Goal: Information Seeking & Learning: Learn about a topic

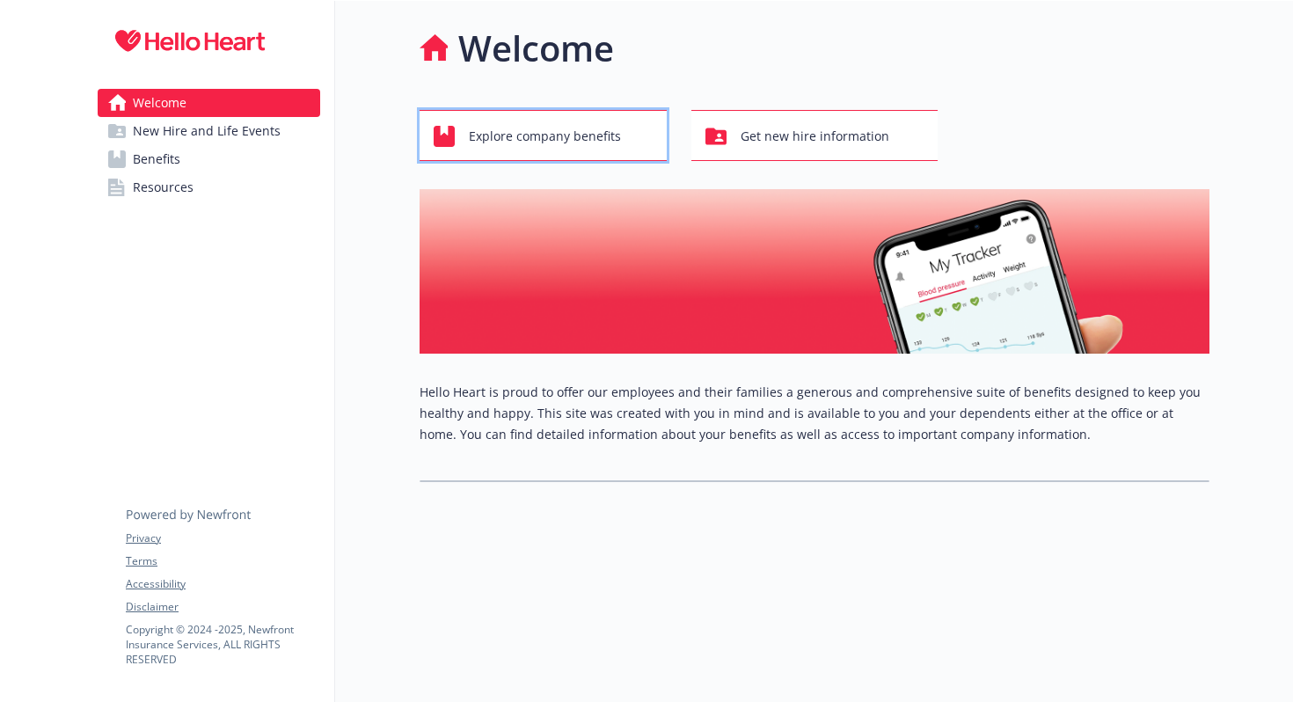
click at [629, 142] on div "Explore company benefits" at bounding box center [545, 136] width 224 height 33
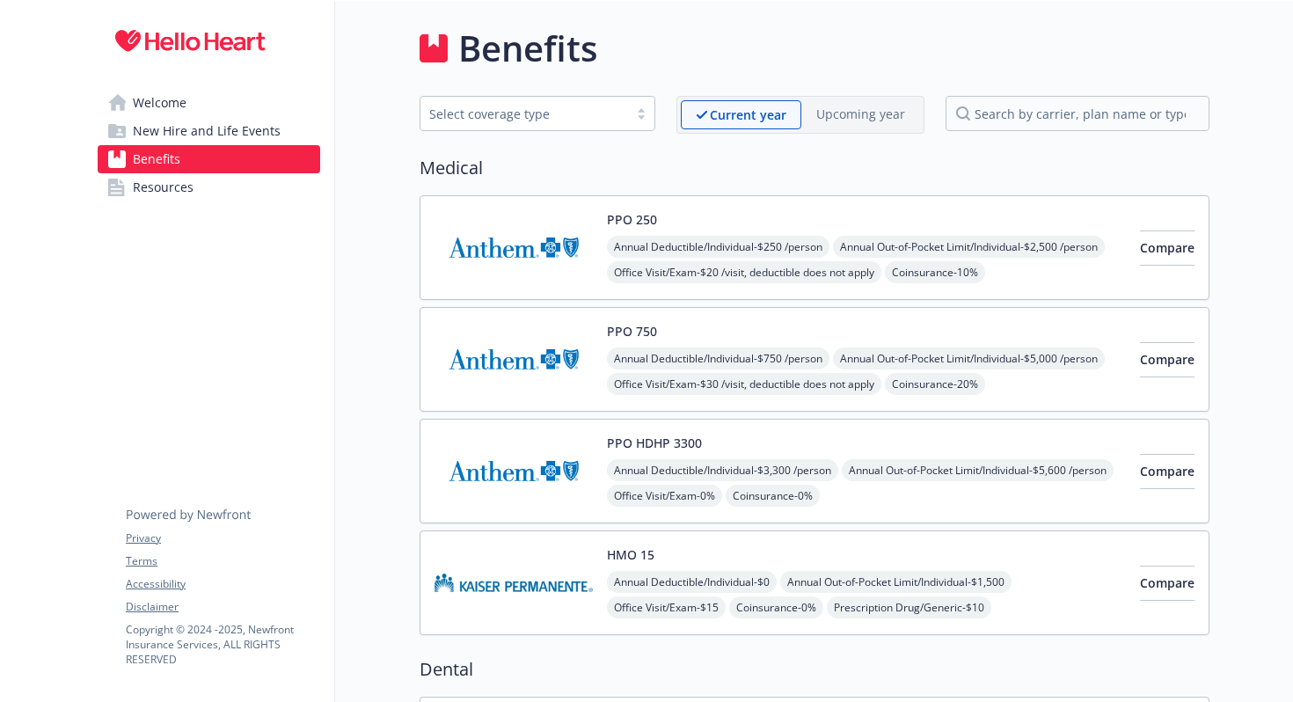
click at [142, 98] on span "Welcome" at bounding box center [160, 103] width 54 height 28
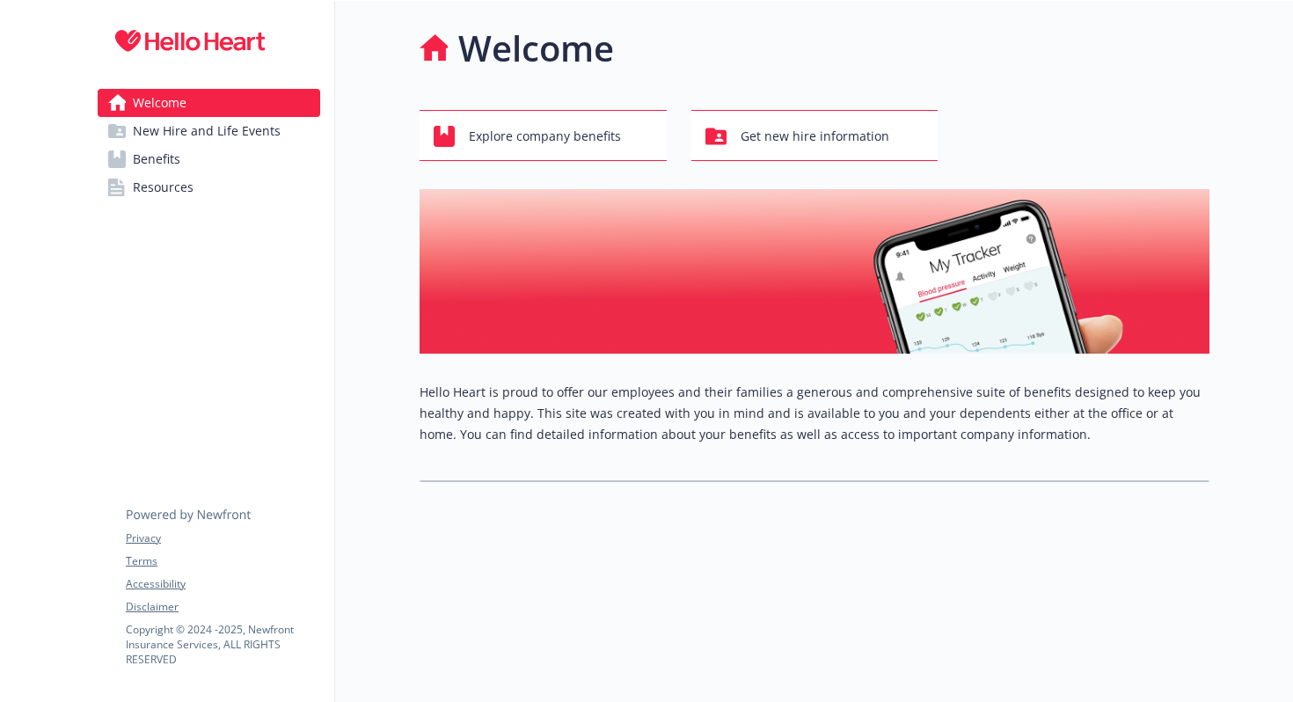
click at [181, 46] on img at bounding box center [190, 41] width 185 height 53
click at [118, 37] on img at bounding box center [190, 41] width 185 height 53
